Goal: Transaction & Acquisition: Purchase product/service

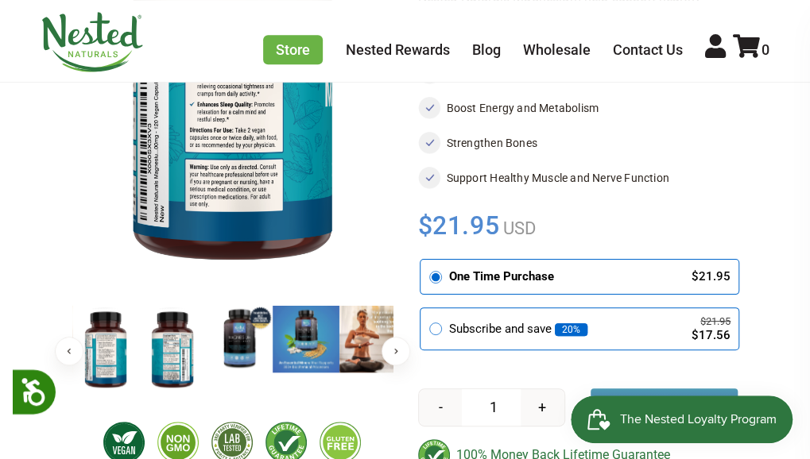
click at [206, 333] on img at bounding box center [172, 349] width 67 height 87
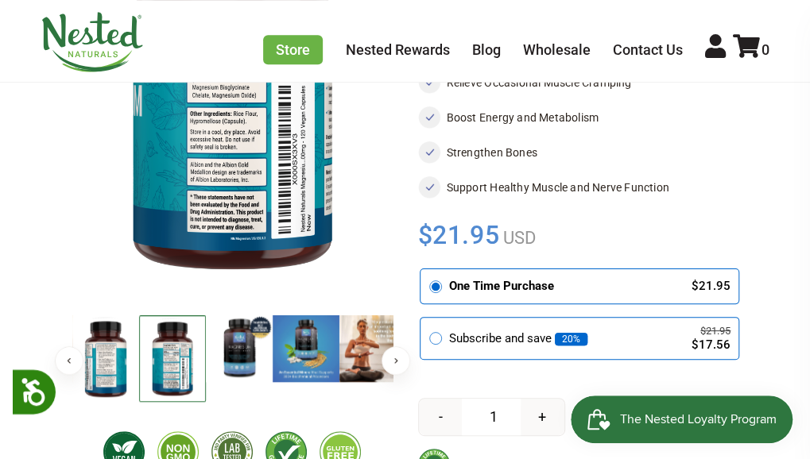
scroll to position [318, 0]
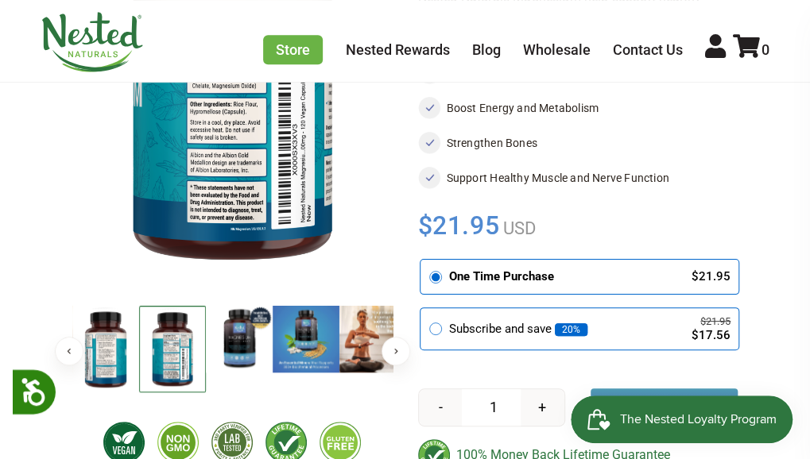
click at [339, 319] on img at bounding box center [306, 339] width 67 height 67
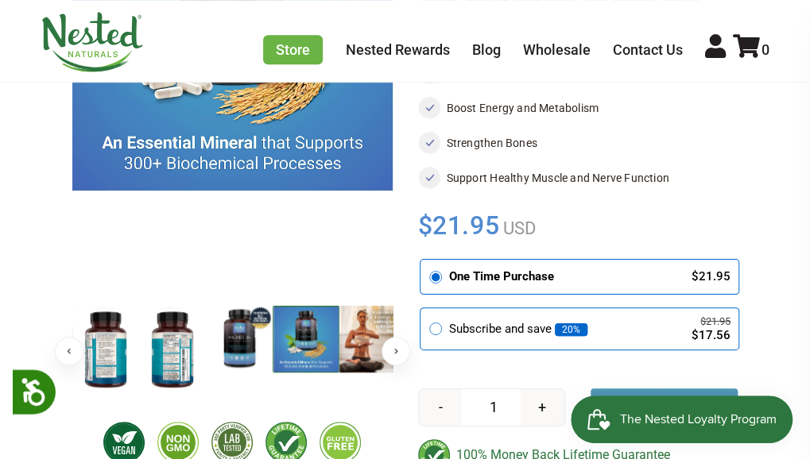
click at [410, 337] on button "Next" at bounding box center [395, 351] width 29 height 29
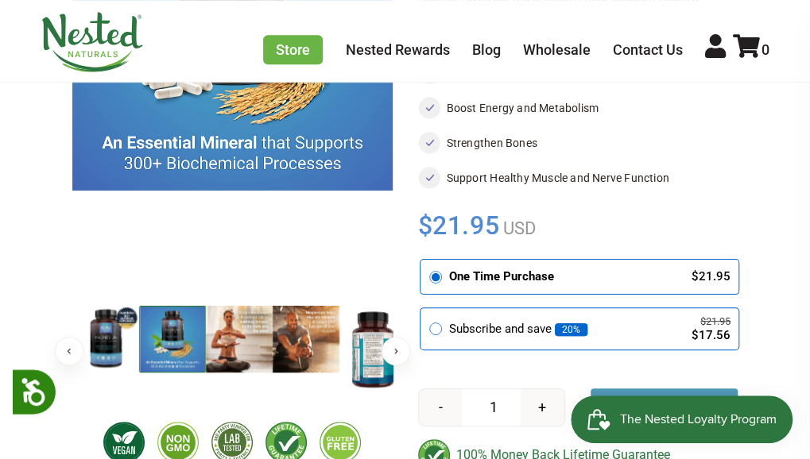
click at [410, 337] on button "Next" at bounding box center [395, 351] width 29 height 29
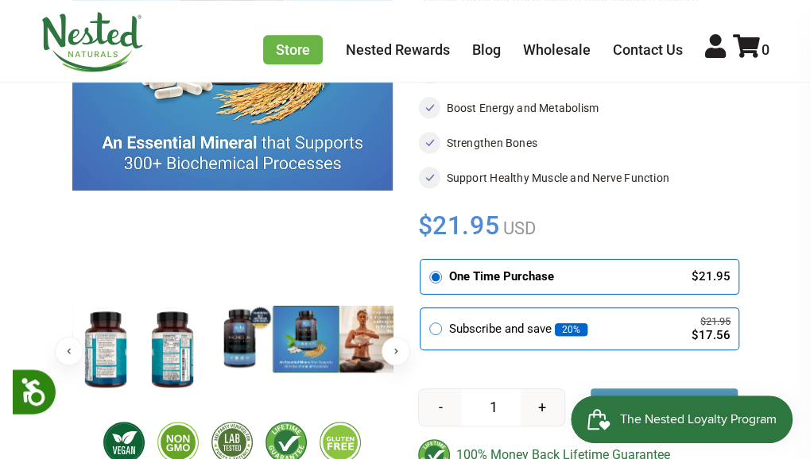
click at [139, 343] on img at bounding box center [105, 349] width 67 height 87
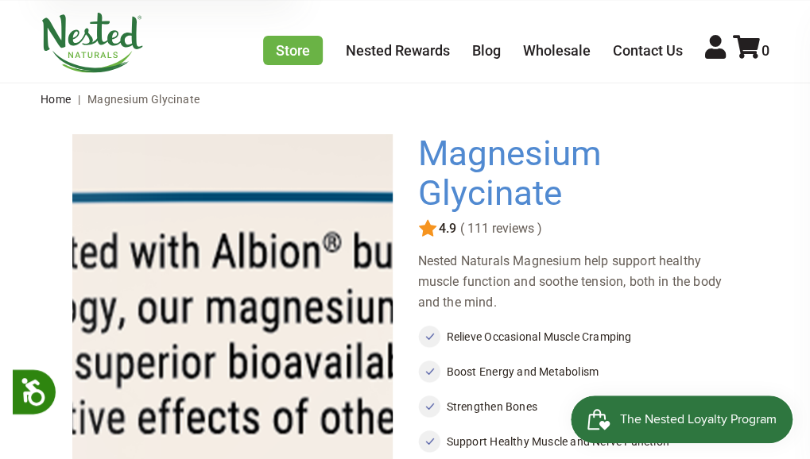
scroll to position [159, 0]
